Goal: Navigation & Orientation: Find specific page/section

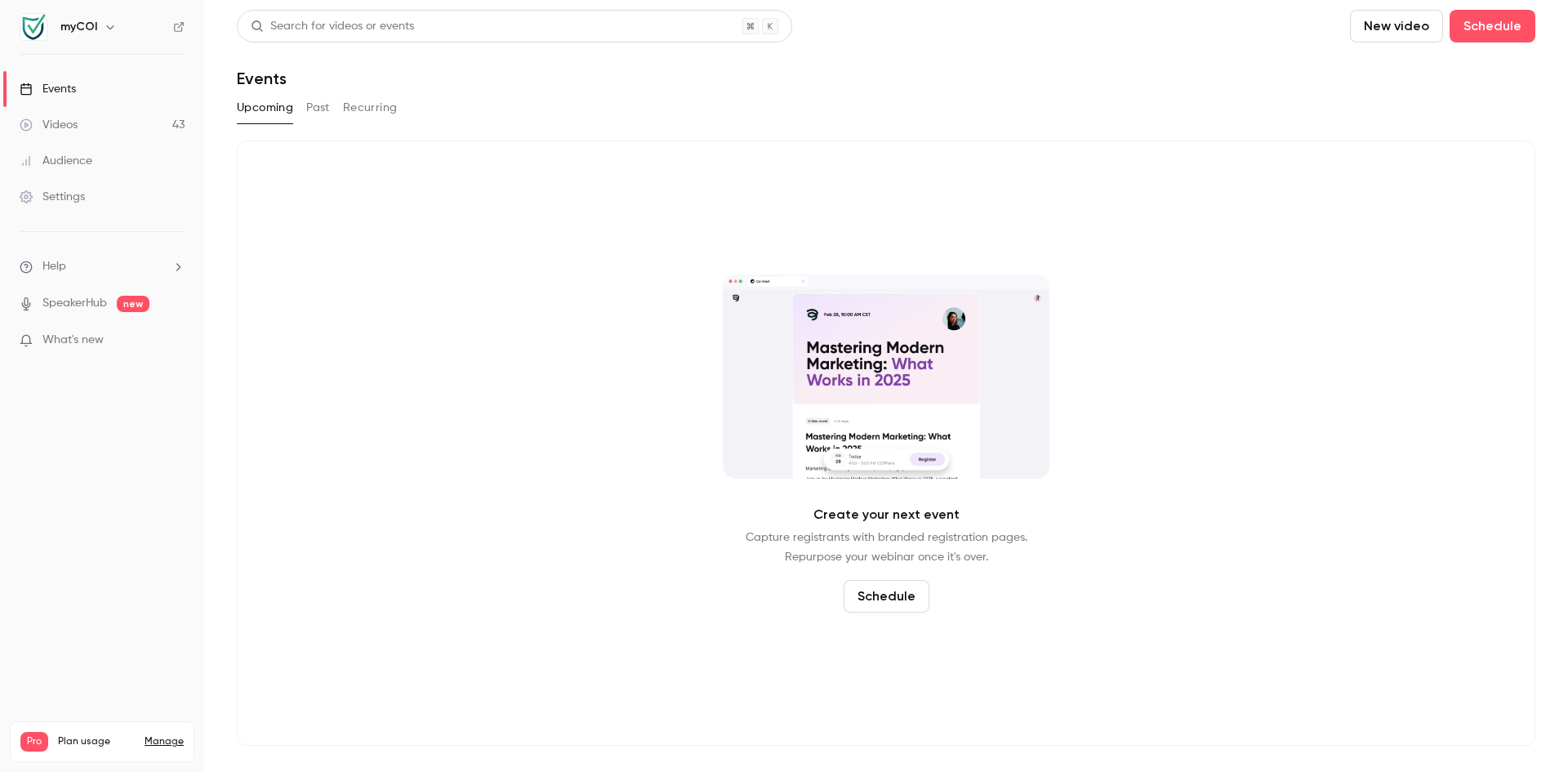
click at [67, 121] on div "Videos" at bounding box center [48, 125] width 58 height 16
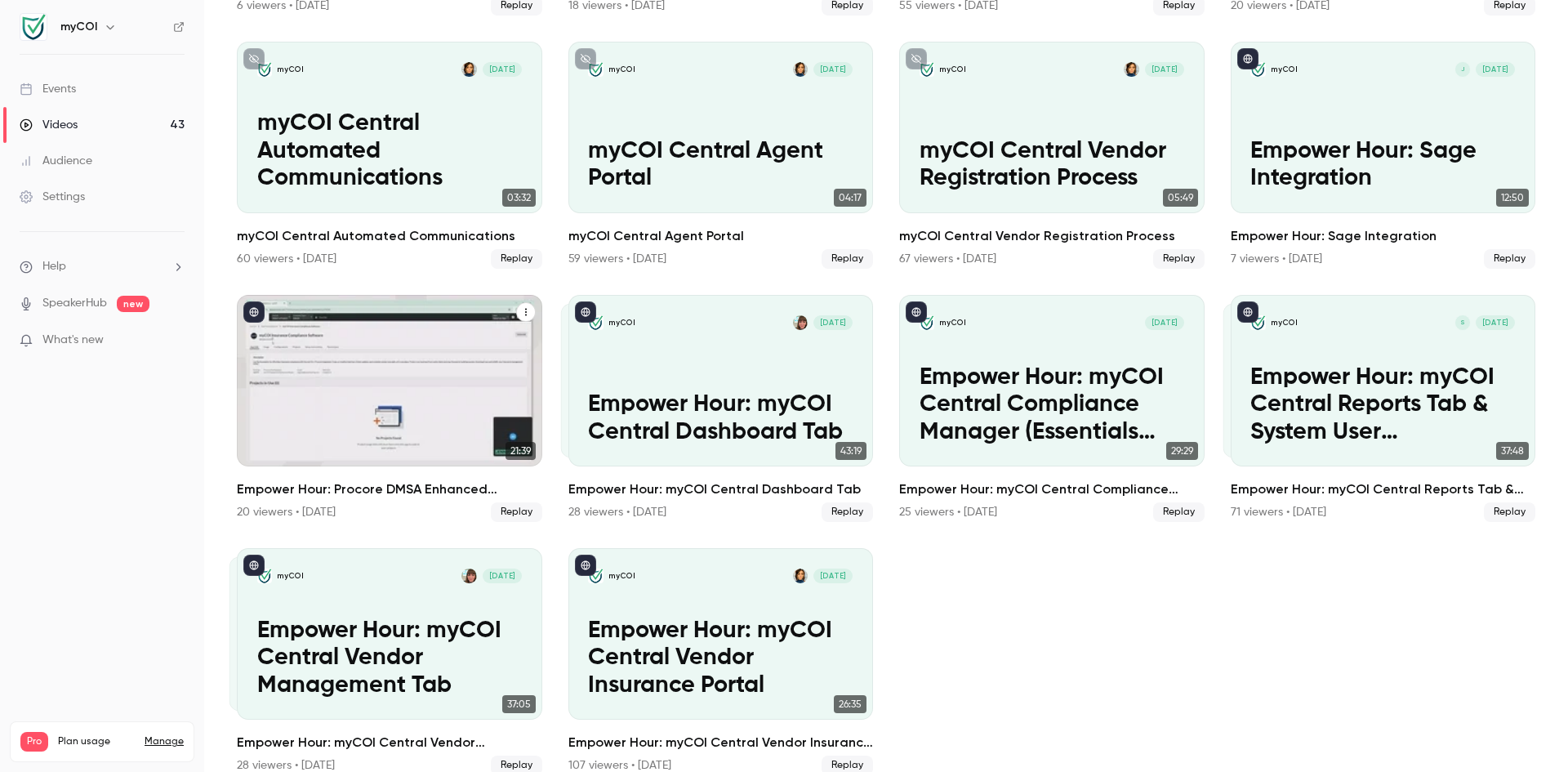
scroll to position [2129, 0]
